Goal: Check status: Check status

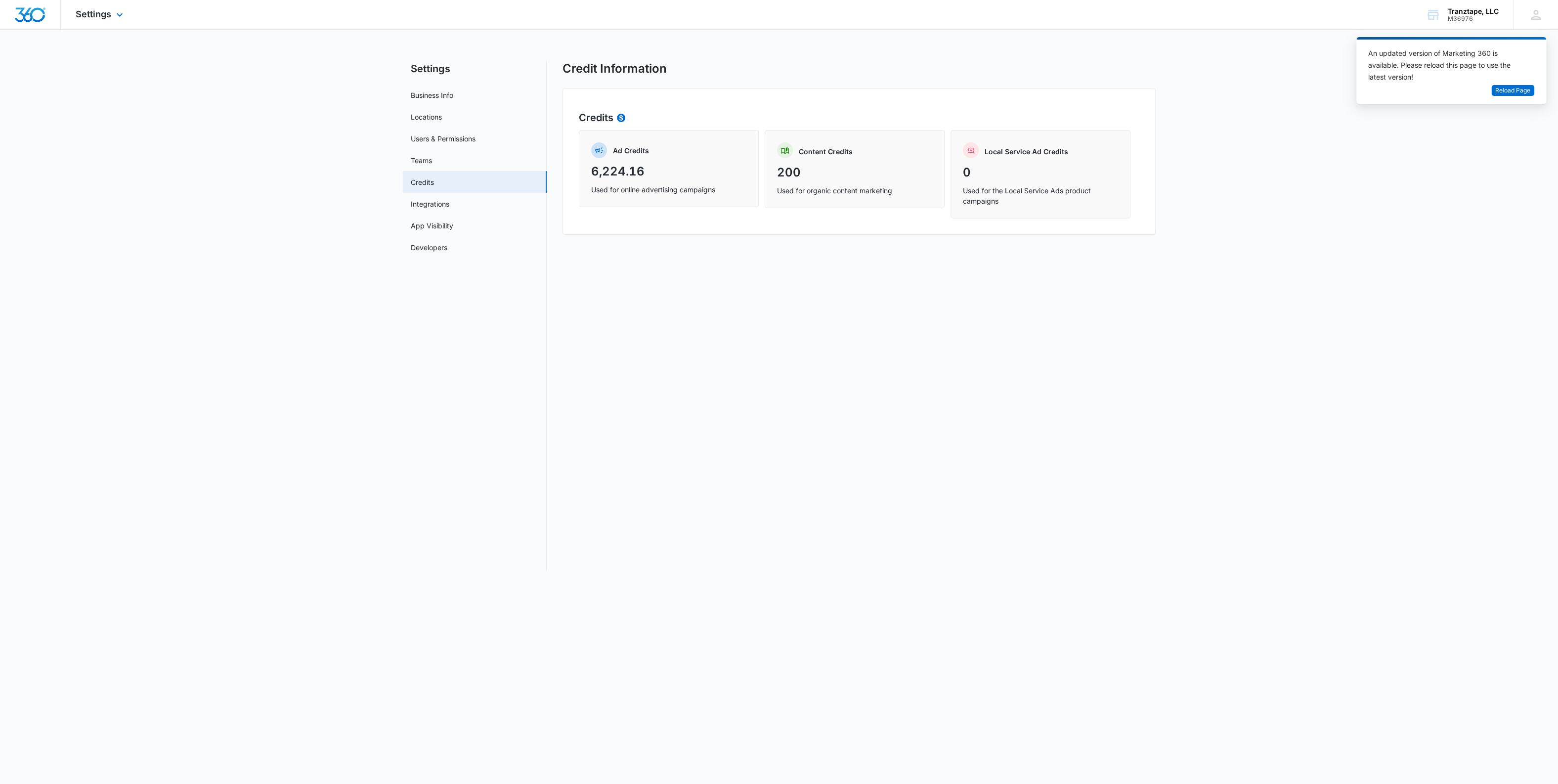
click at [35, 9] on img "Dashboard" at bounding box center [30, 15] width 32 height 15
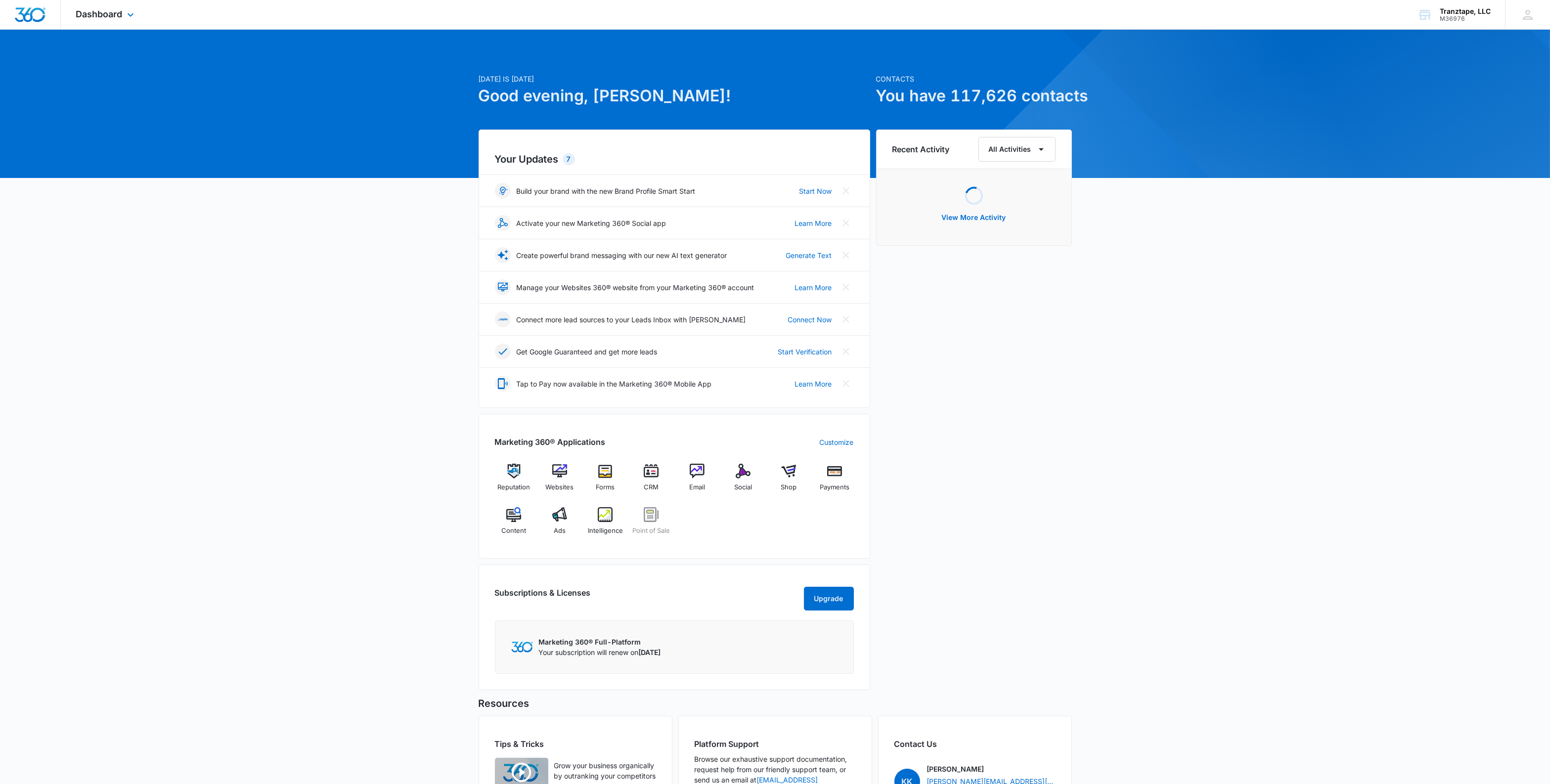
click at [114, 7] on div "Dashboard Apps Reputation Websites Forms CRM Email Social Shop Payments POS Con…" at bounding box center [106, 15] width 91 height 29
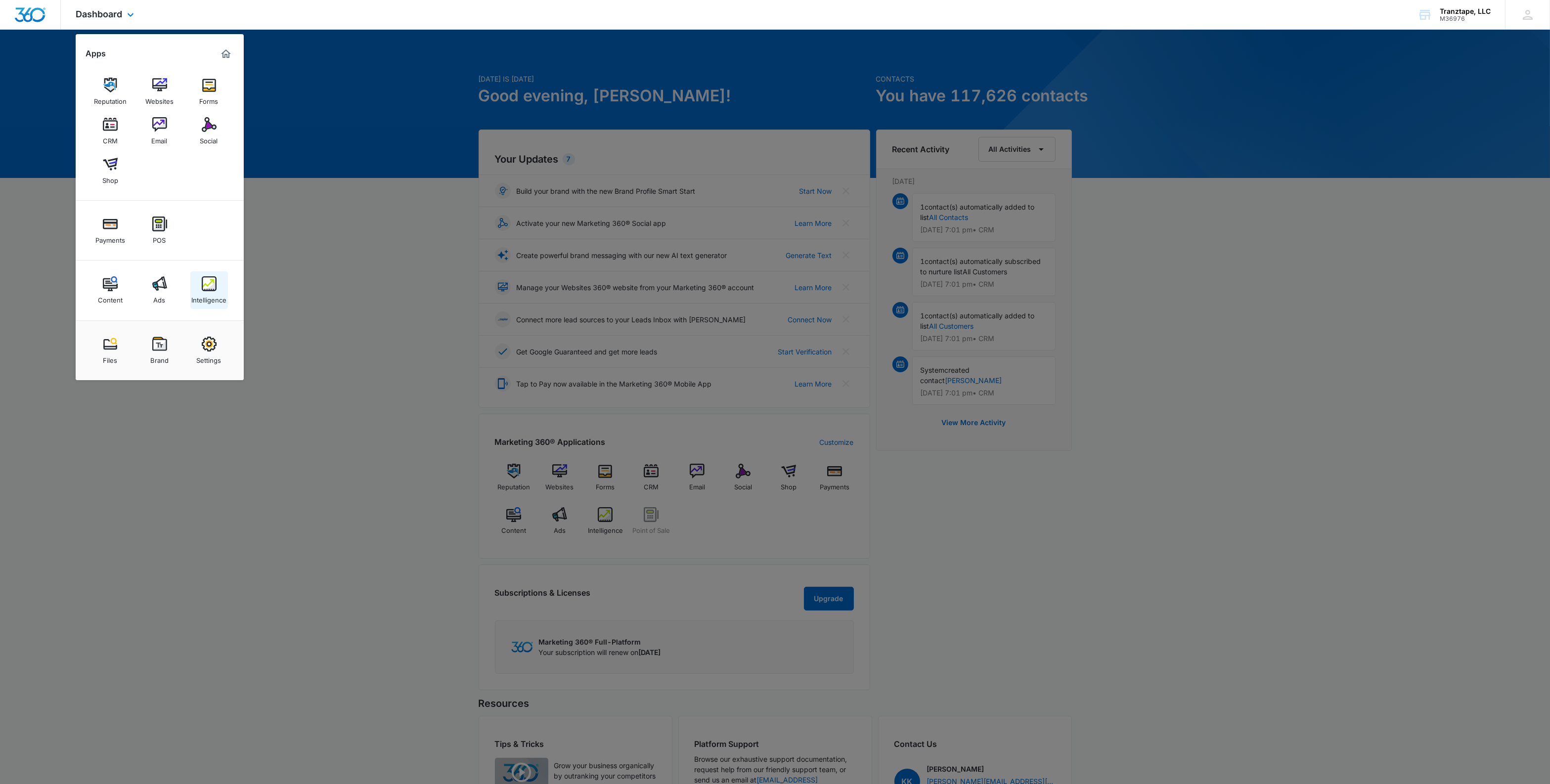
click at [206, 287] on img at bounding box center [209, 283] width 15 height 15
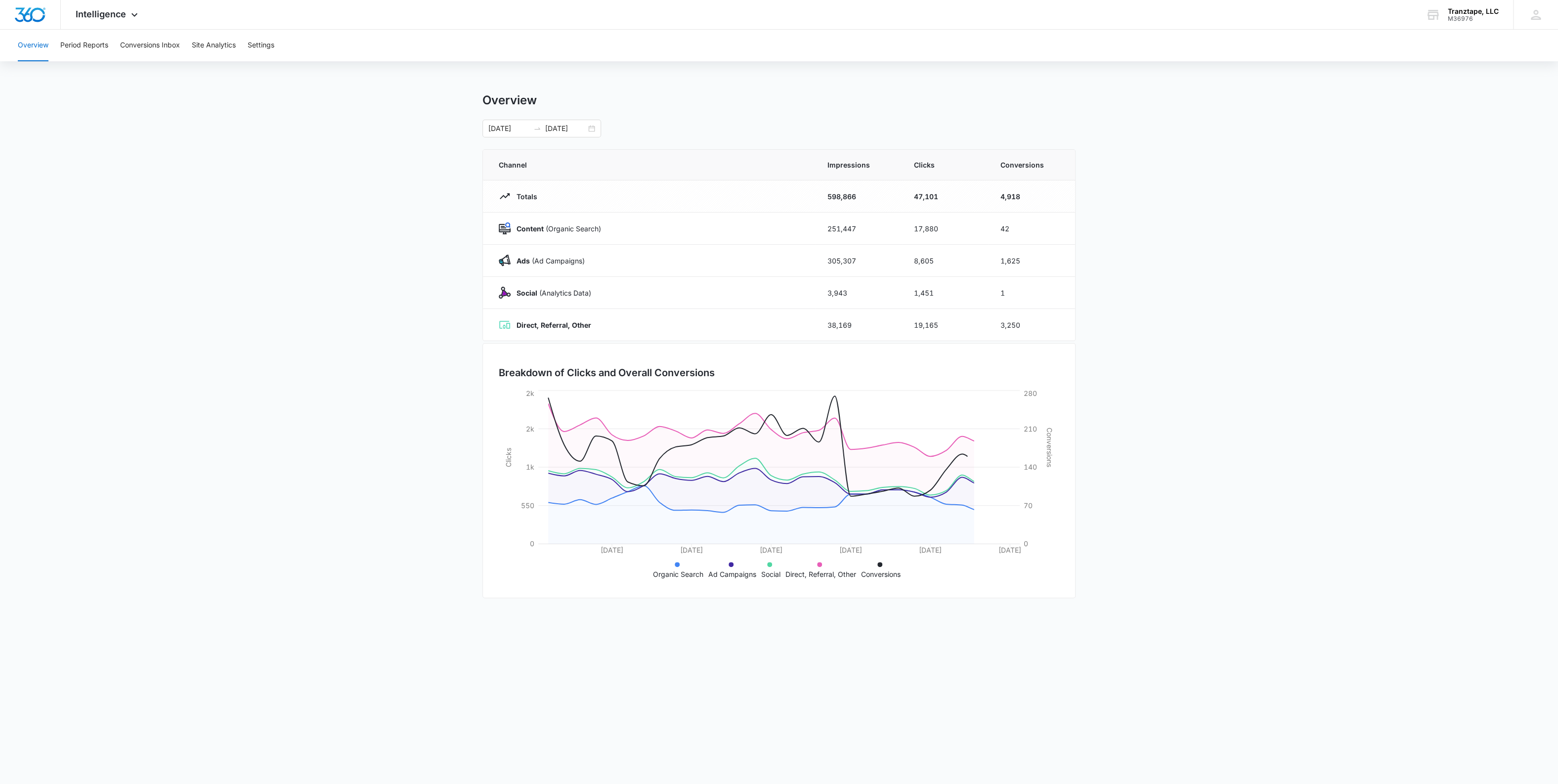
click at [553, 117] on div "Overview 09/01/2025 09/30/2025" at bounding box center [779, 115] width 593 height 44
click at [565, 131] on input "09/30/2025" at bounding box center [566, 128] width 41 height 11
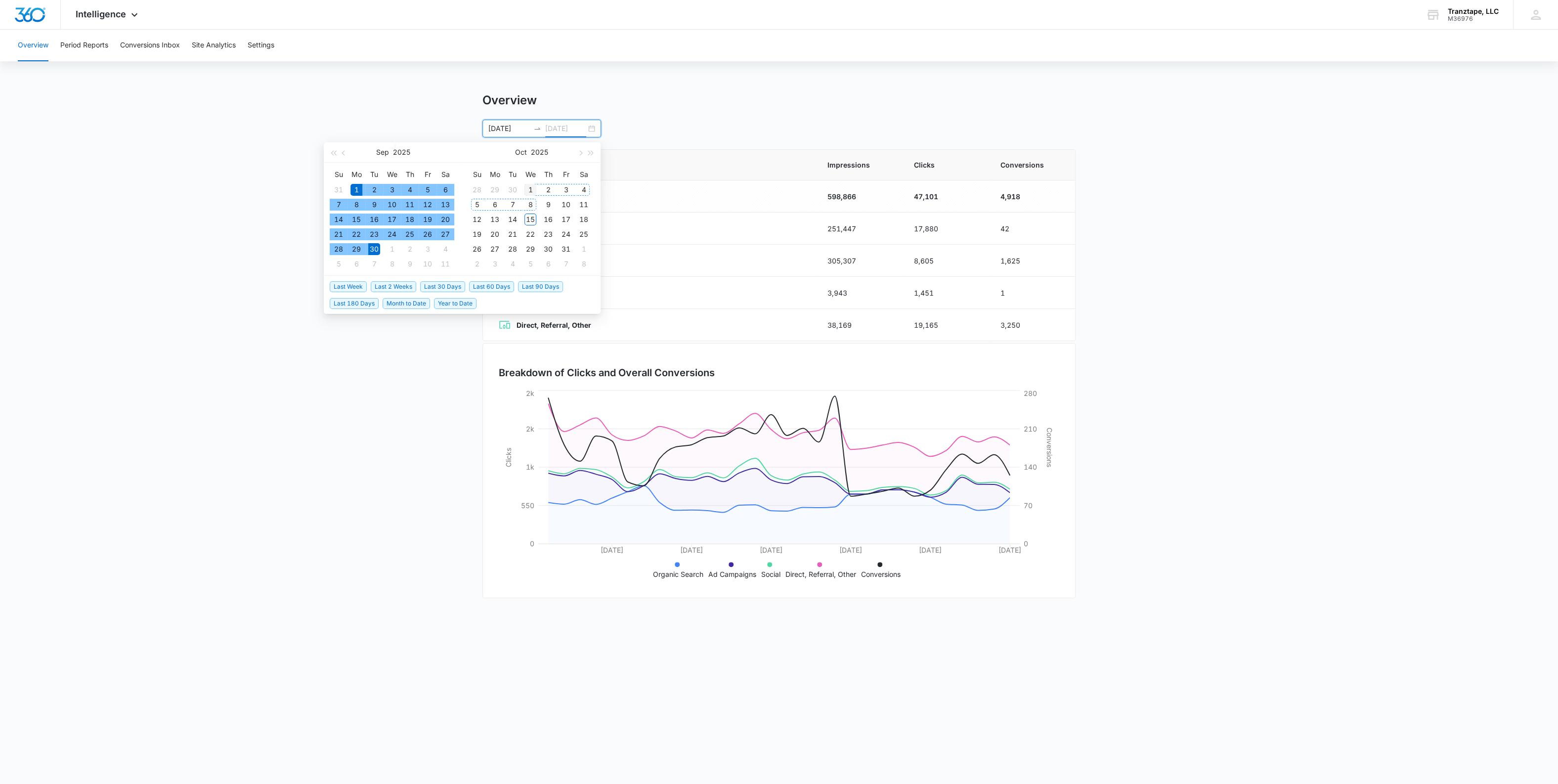
type input "10/01/2025"
click at [529, 189] on div "1" at bounding box center [531, 190] width 12 height 12
click at [518, 131] on input "09/01/2025" at bounding box center [509, 128] width 41 height 11
type input "10/01/2025"
click at [533, 184] on div "1" at bounding box center [531, 190] width 12 height 12
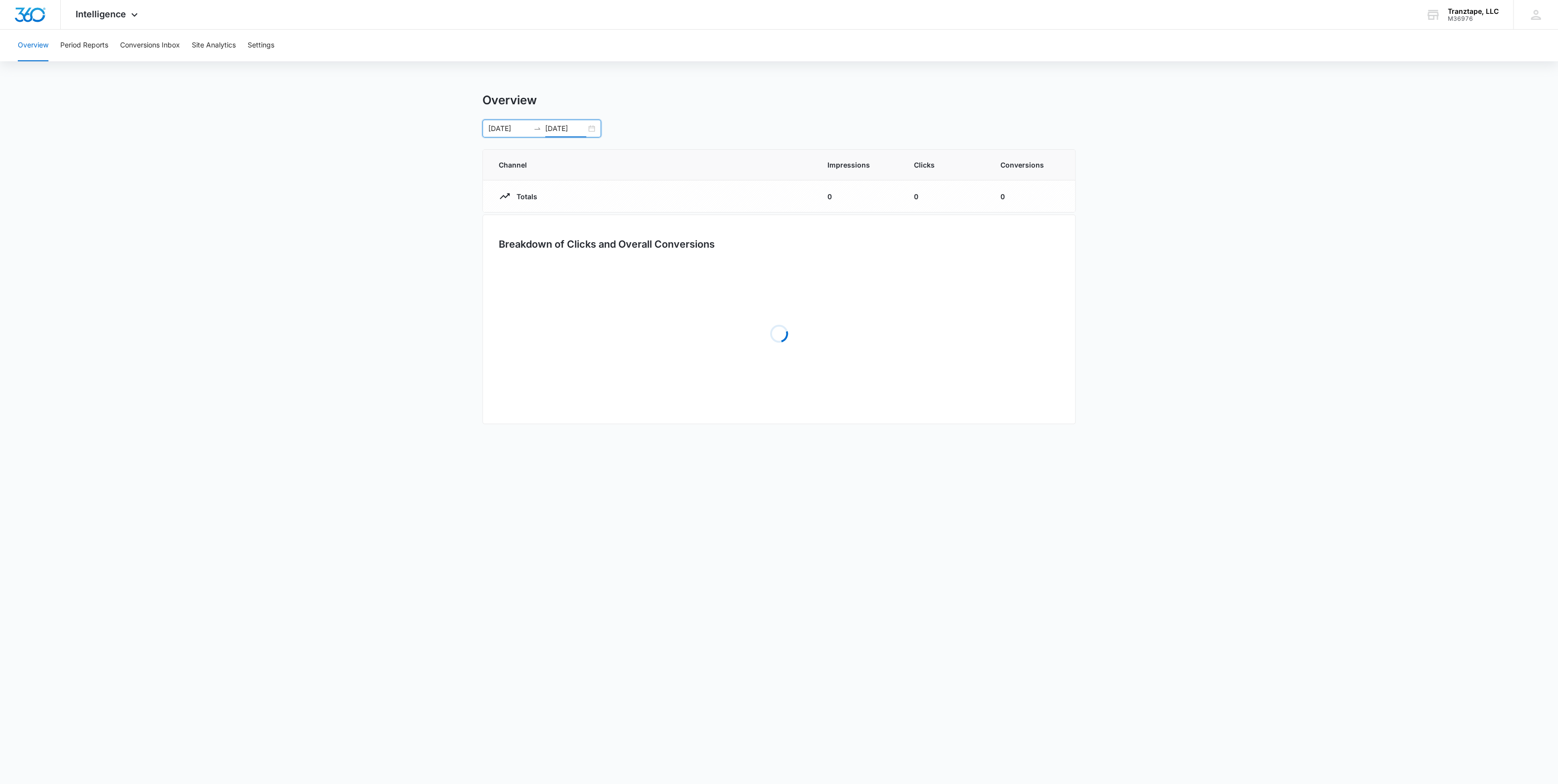
click at [562, 127] on input "10/01/2025" at bounding box center [566, 128] width 41 height 11
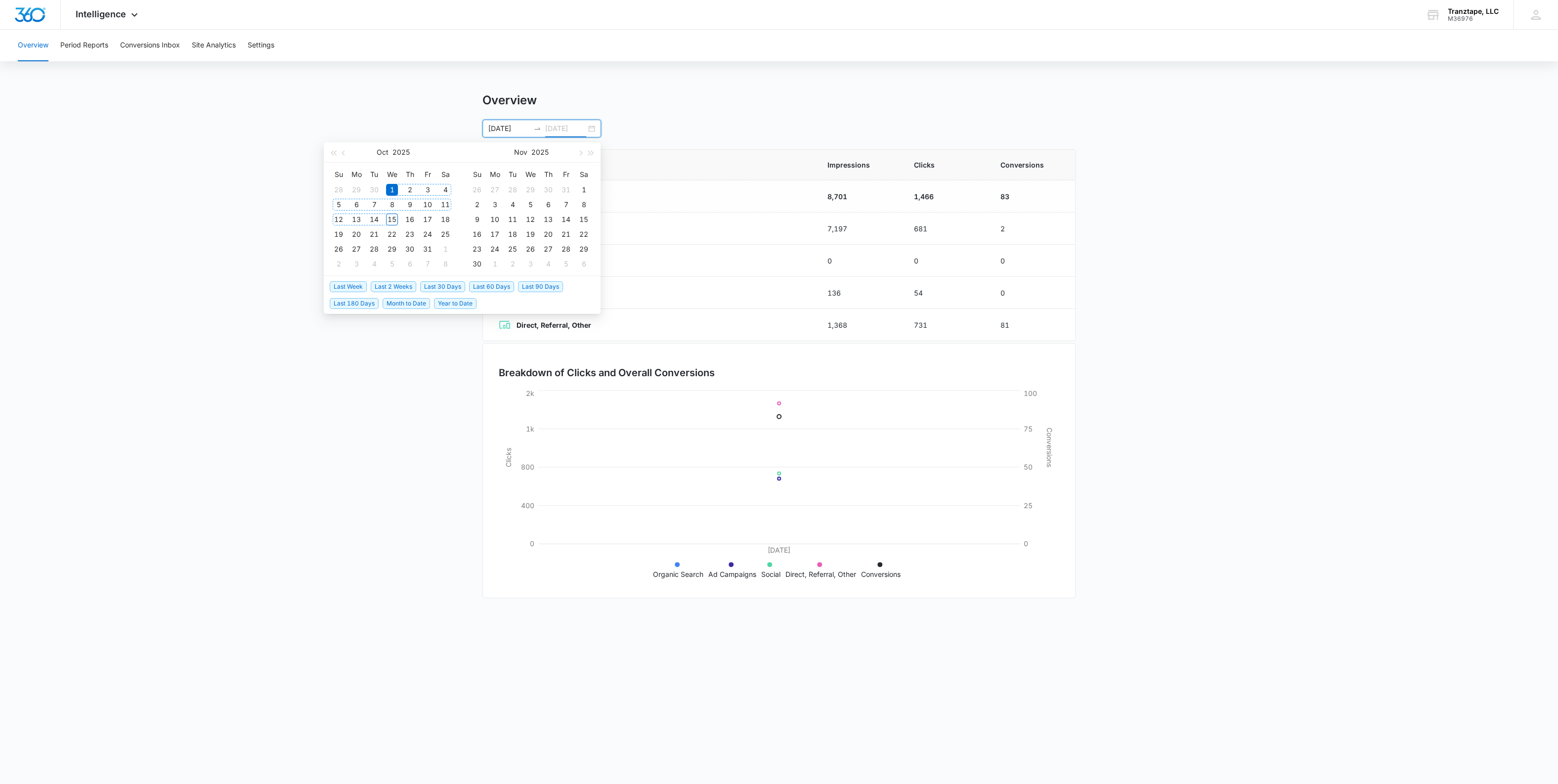
type input "10/15/2025"
click at [390, 224] on div "15" at bounding box center [392, 219] width 12 height 12
click at [218, 246] on main "Overview 10/01/2025 10/15/2025 Oct 2025 Su Mo Tu We Th Fr Sa 28 29 30 1 2 3 4 5…" at bounding box center [779, 353] width 1558 height 519
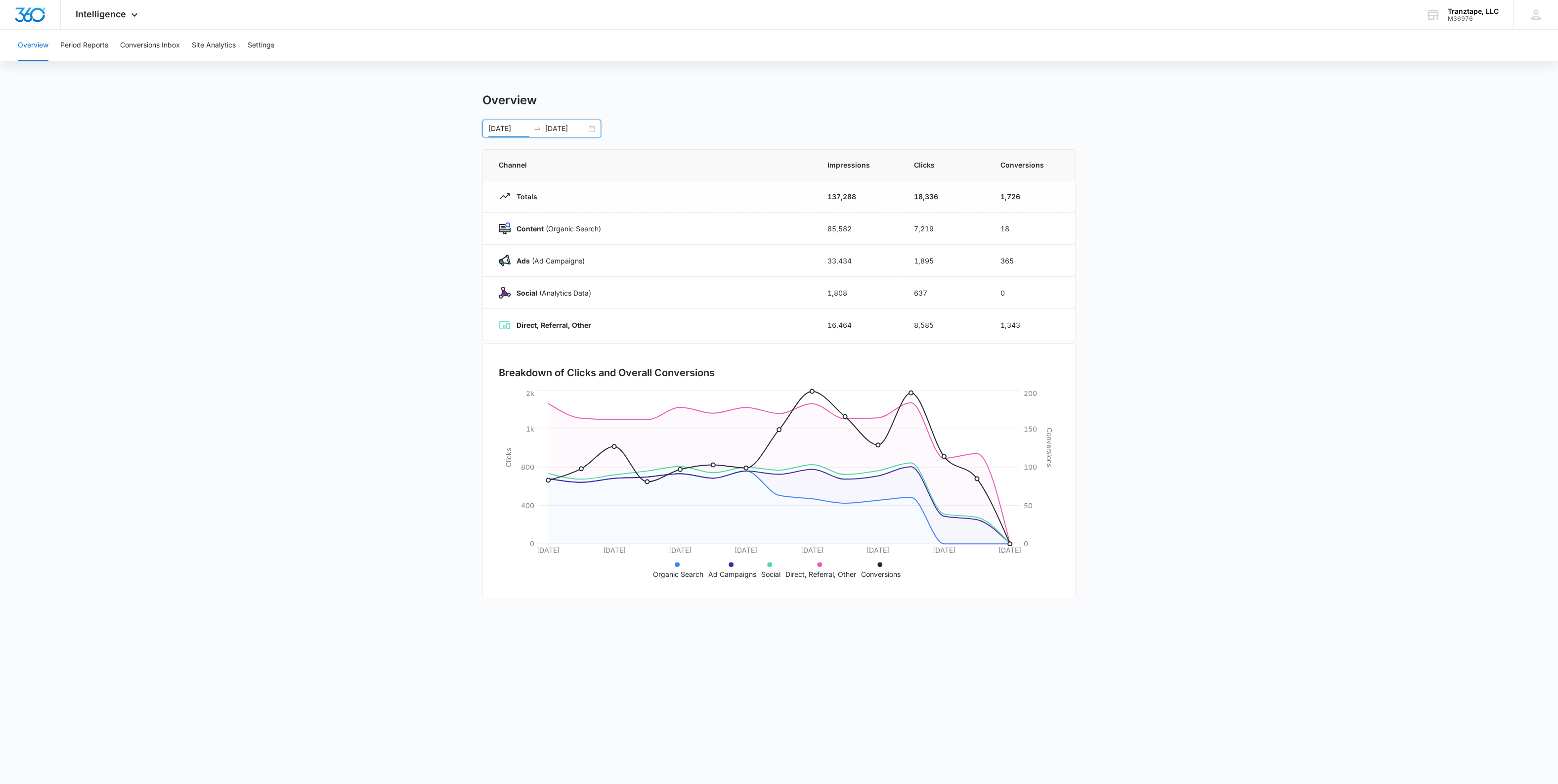
click at [381, 292] on main "Overview 10/01/2025 10/15/2025 Oct 2025 Su Mo Tu We Th Fr Sa 28 29 30 1 2 3 4 5…" at bounding box center [779, 353] width 1558 height 519
click at [411, 303] on main "Overview 10/01/2025 10/15/2025 Oct 2025 Su Mo Tu We Th Fr Sa 28 29 30 1 2 3 4 5…" at bounding box center [779, 353] width 1558 height 519
click at [182, 48] on div "Overview Period Reports Conversions Inbox Site Analytics Settings" at bounding box center [779, 46] width 1534 height 32
click at [172, 48] on button "Conversions Inbox" at bounding box center [150, 46] width 60 height 32
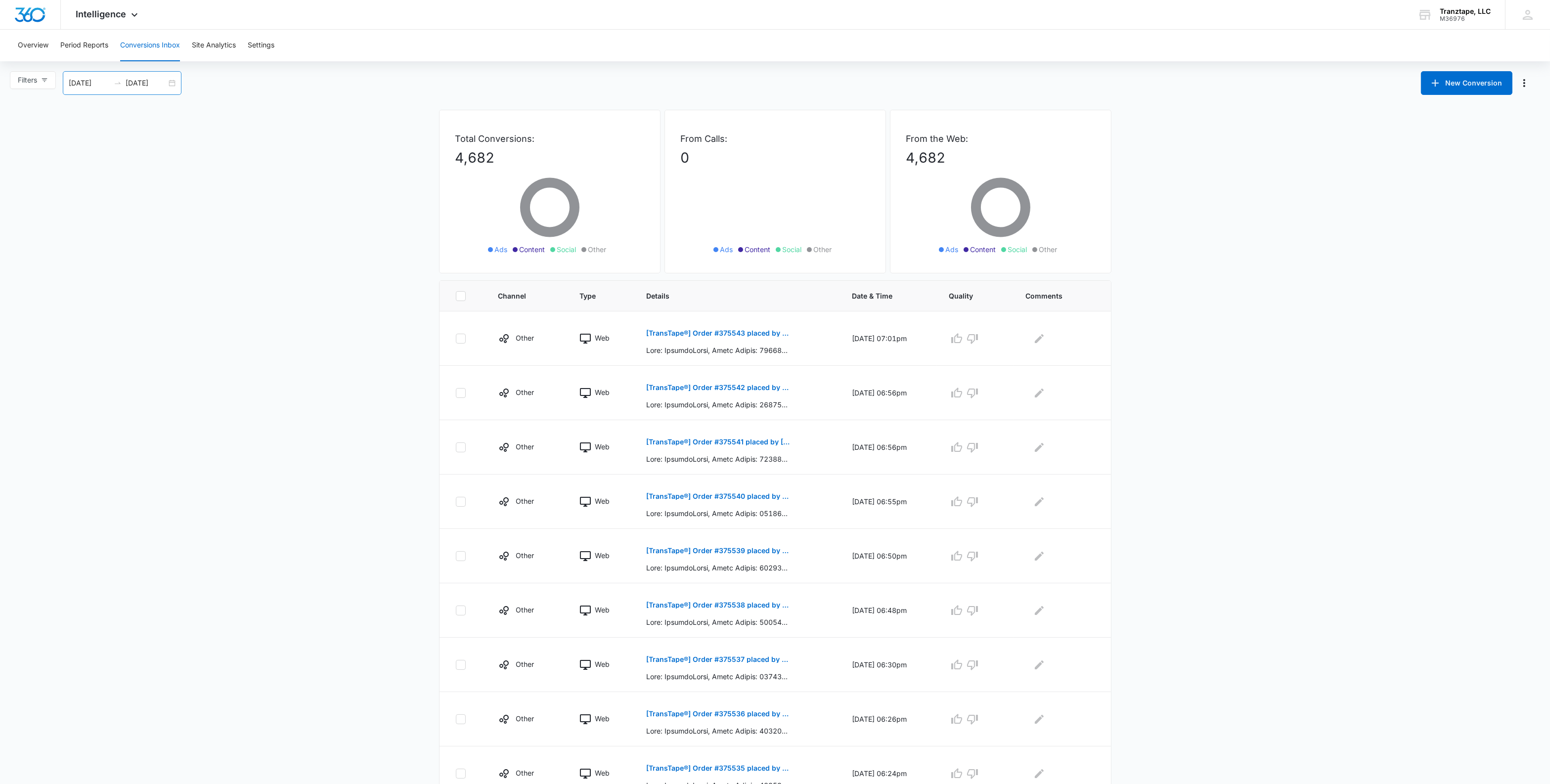
click at [151, 85] on input "10/15/2025" at bounding box center [146, 83] width 41 height 11
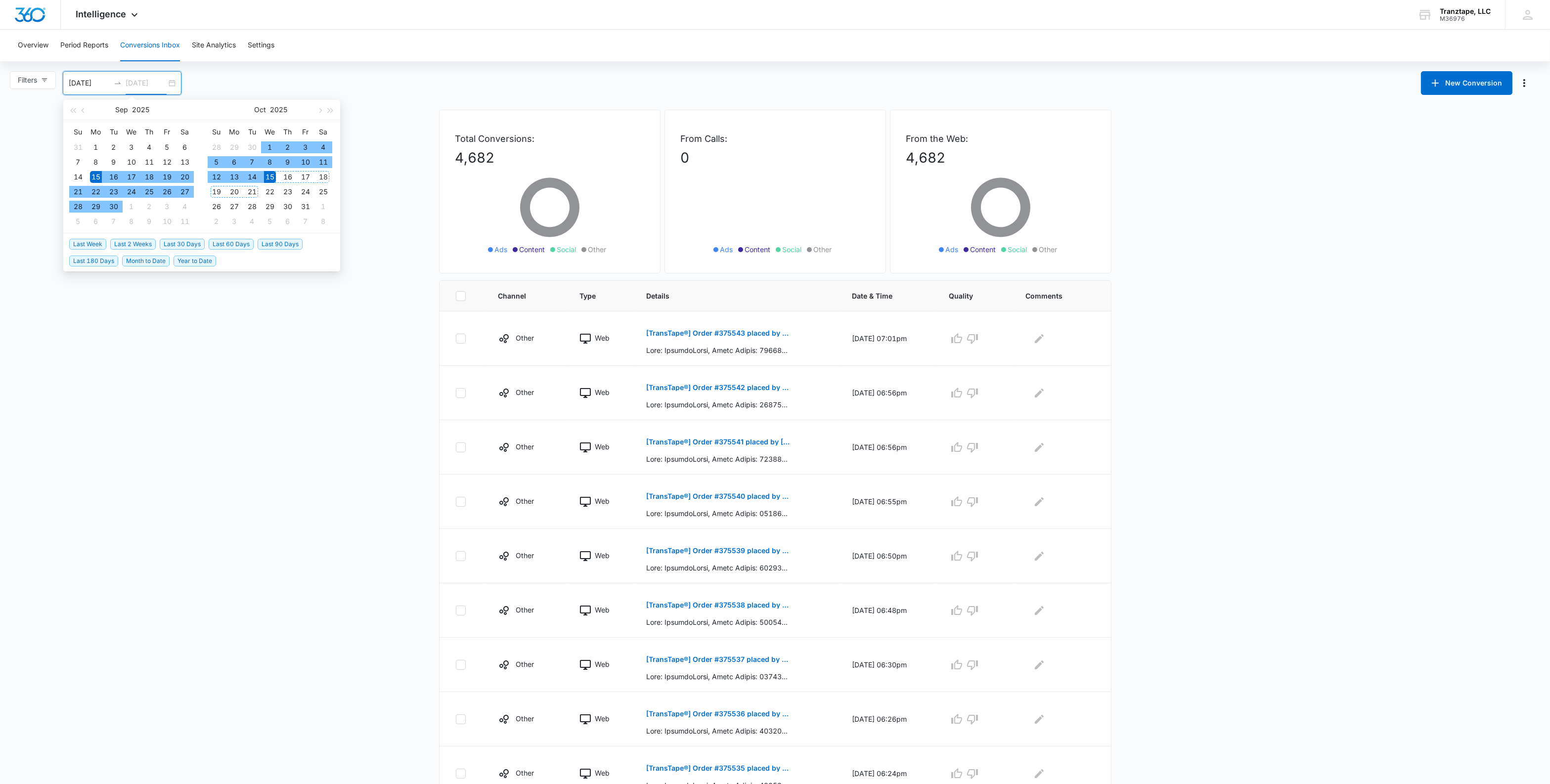
type input "10/15/2025"
click at [160, 260] on span "Month to Date" at bounding box center [146, 261] width 48 height 11
type input "10/01/2025"
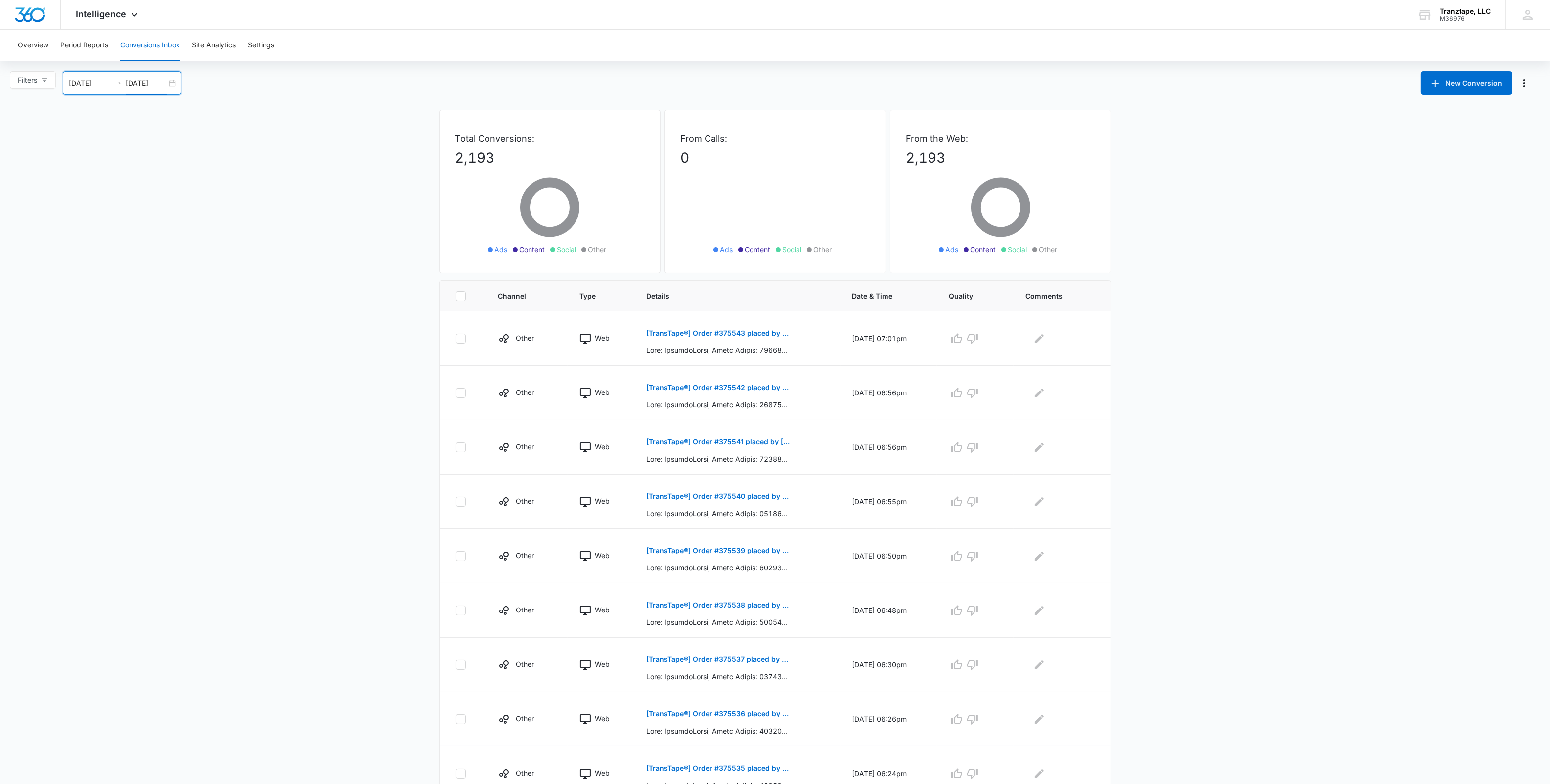
click at [193, 398] on main "Filters 10/01/2025 10/15/2025 New Conversion Oct 2025 Su Mo Tu We Th Fr Sa 28 2…" at bounding box center [775, 478] width 1550 height 814
click at [1184, 497] on main "Filters 10/01/2025 10/15/2025 New Conversion Oct 2025 Su Mo Tu We Th Fr Sa 28 2…" at bounding box center [775, 478] width 1550 height 814
click at [298, 539] on main "Filters 10/01/2025 10/15/2025 New Conversion Oct 2025 Su Mo Tu We Th Fr Sa 28 2…" at bounding box center [775, 478] width 1550 height 814
